Goal: Check status: Check status

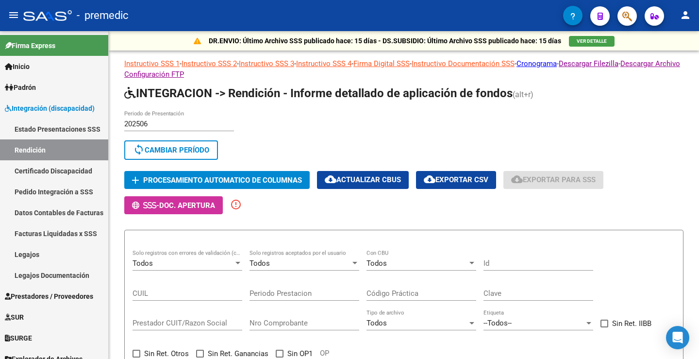
click at [68, 170] on link "Certificado Discapacidad" at bounding box center [54, 170] width 108 height 21
click at [65, 133] on link "Estado Presentaciones SSS" at bounding box center [54, 128] width 108 height 21
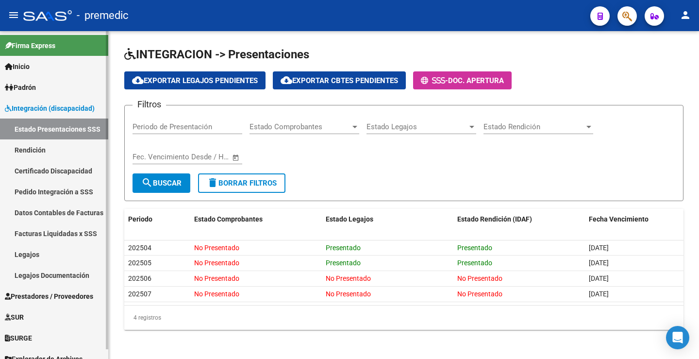
click at [74, 208] on link "Datos Contables de Facturas" at bounding box center [54, 212] width 108 height 21
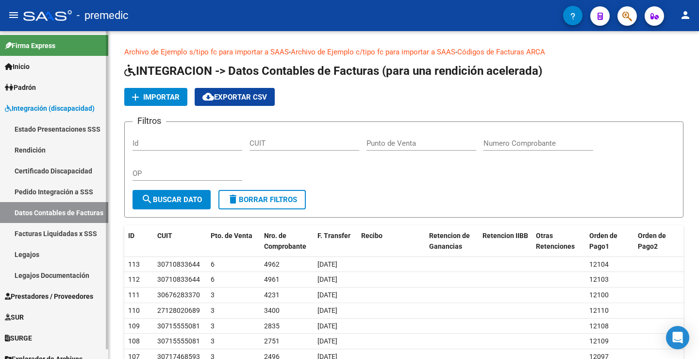
click at [39, 192] on link "Pedido Integración a SSS" at bounding box center [54, 191] width 108 height 21
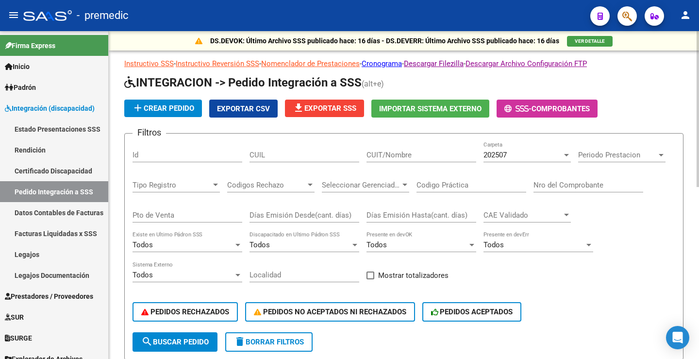
click at [580, 38] on span "VER DETALLE" at bounding box center [590, 40] width 30 height 5
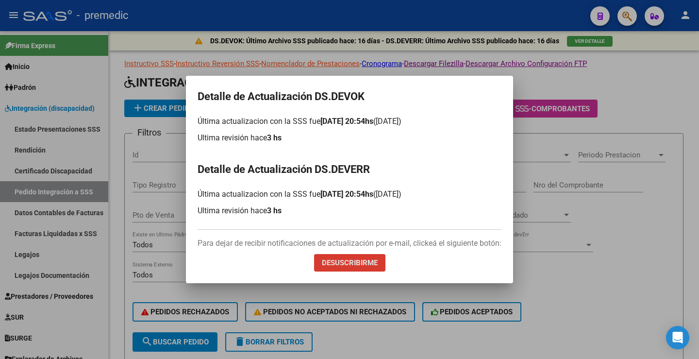
click at [299, 198] on p "Última actualizacion con la SSS fue [DATE] 20:54hs ([DATE])" at bounding box center [350, 194] width 304 height 12
click at [299, 193] on p "Última actualizacion con la SSS fue [DATE] 20:54hs ([DATE])" at bounding box center [350, 194] width 304 height 12
click at [467, 249] on p "Para dejar de recibir notificaciones de actualización por e-mail, clickeá el si…" at bounding box center [350, 243] width 304 height 12
click at [539, 88] on div at bounding box center [349, 179] width 699 height 359
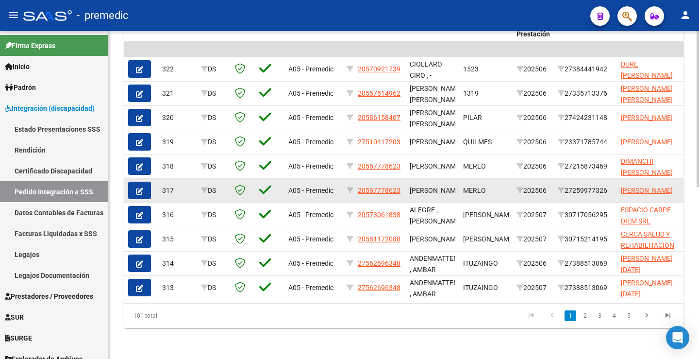
scroll to position [362, 0]
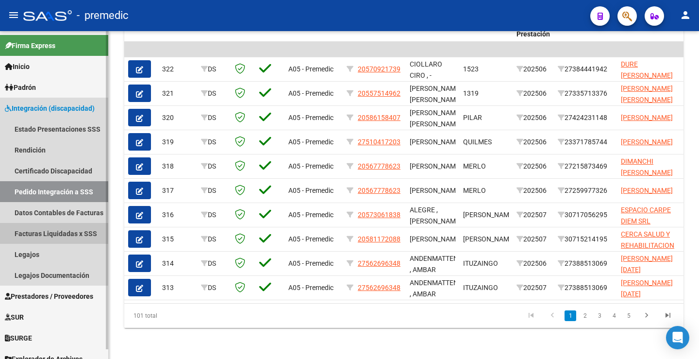
click at [55, 239] on link "Facturas Liquidadas x SSS" at bounding box center [54, 233] width 108 height 21
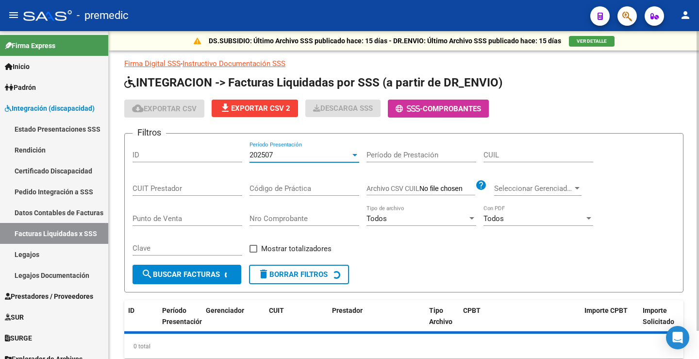
click at [295, 158] on div "202507" at bounding box center [300, 155] width 101 height 9
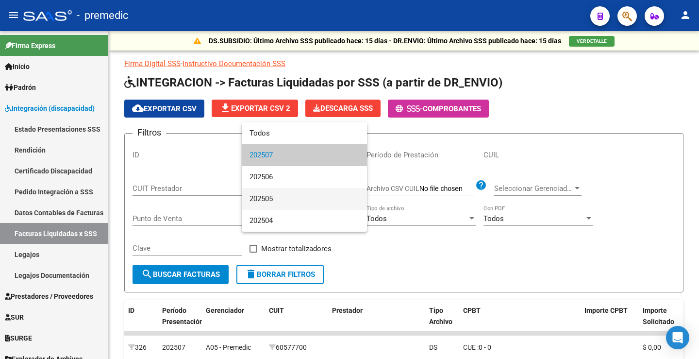
click at [279, 203] on span "202505" at bounding box center [305, 199] width 110 height 22
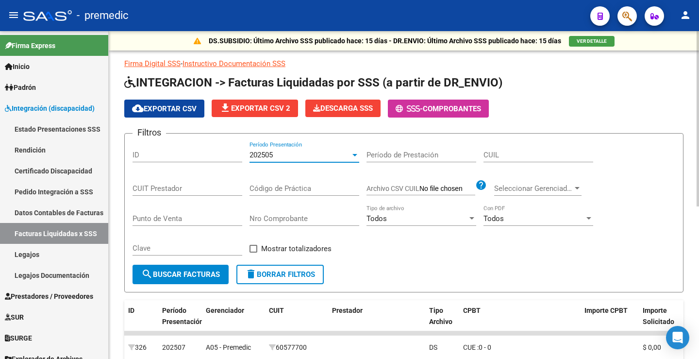
click at [181, 268] on button "search Buscar Facturas" at bounding box center [181, 274] width 96 height 19
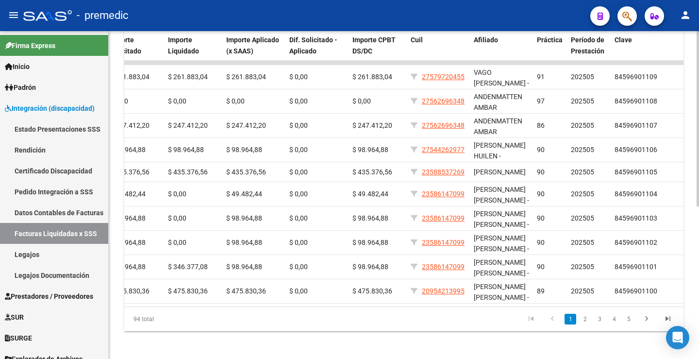
scroll to position [286, 0]
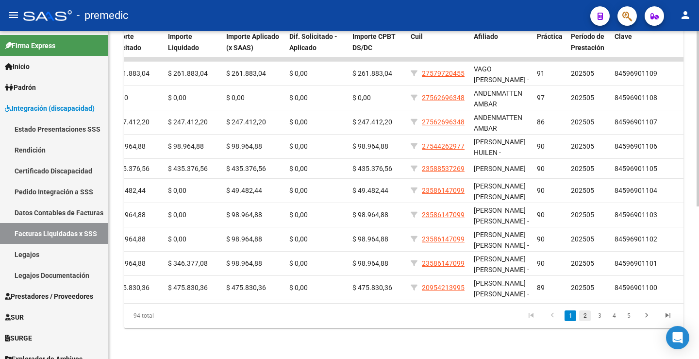
click at [586, 317] on link "2" at bounding box center [585, 315] width 12 height 11
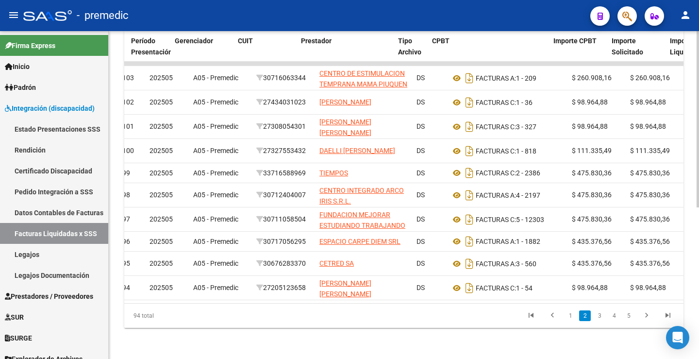
scroll to position [0, 32]
